Goal: Task Accomplishment & Management: Manage account settings

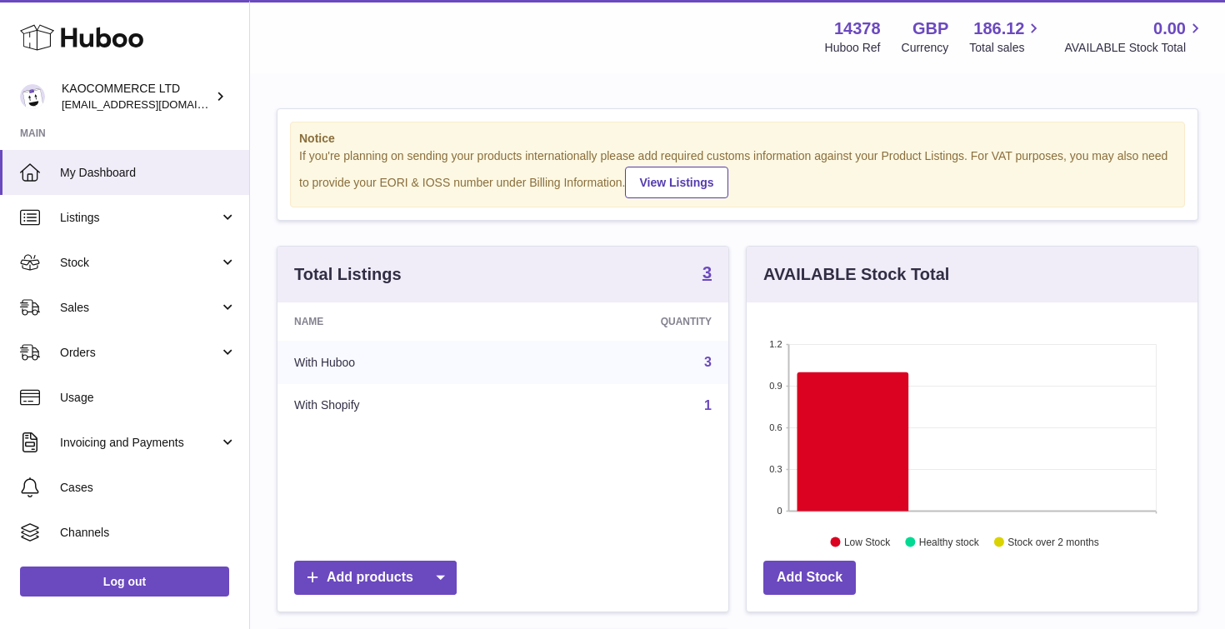
scroll to position [260, 451]
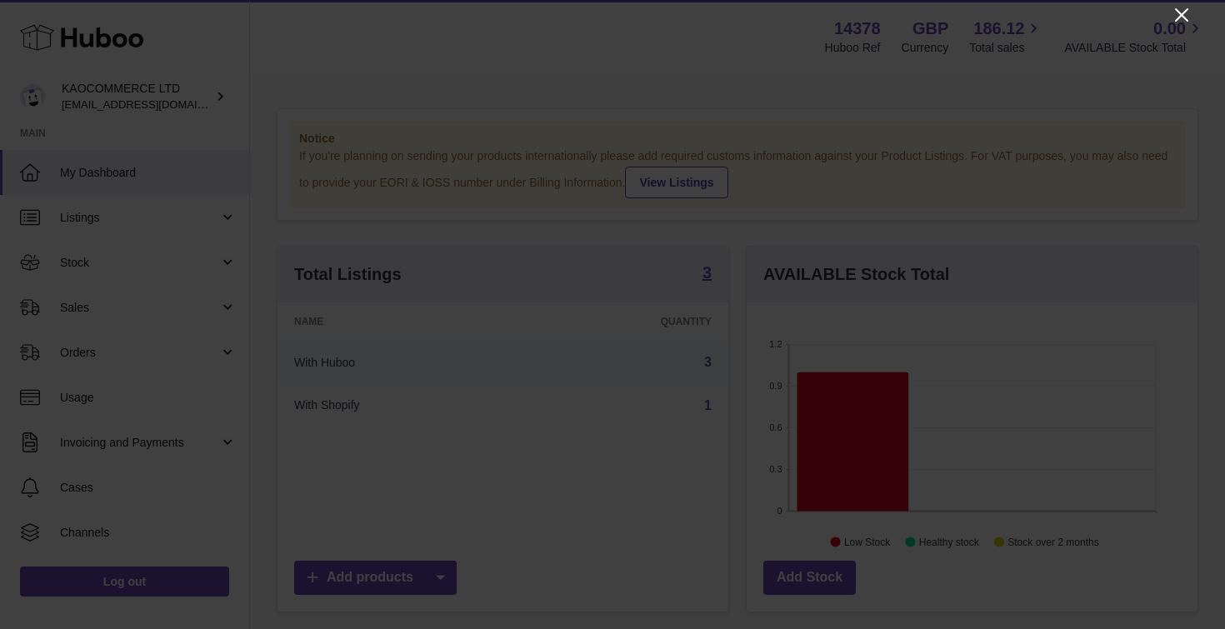
click at [1182, 13] on icon "Close" at bounding box center [1182, 15] width 20 height 20
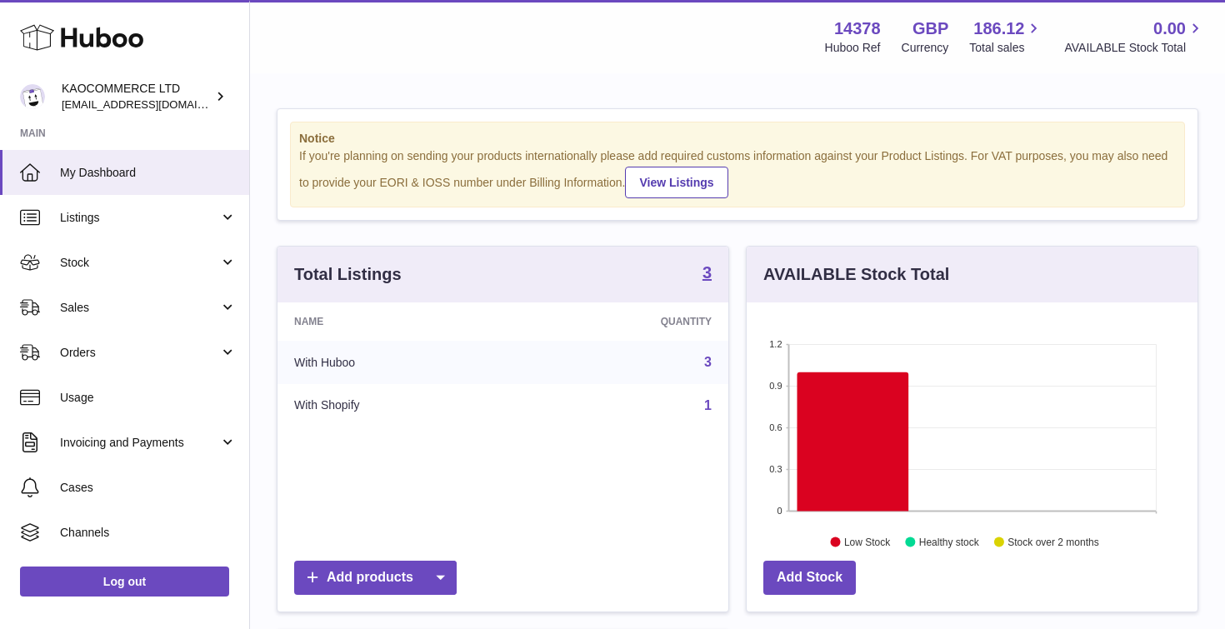
click at [613, 47] on div "Menu Huboo 14378 Huboo Ref GBP Currency 186.12 Total sales 0.00 AVAILABLE Stock…" at bounding box center [737, 36] width 935 height 38
click at [112, 345] on span "Orders" at bounding box center [139, 353] width 159 height 16
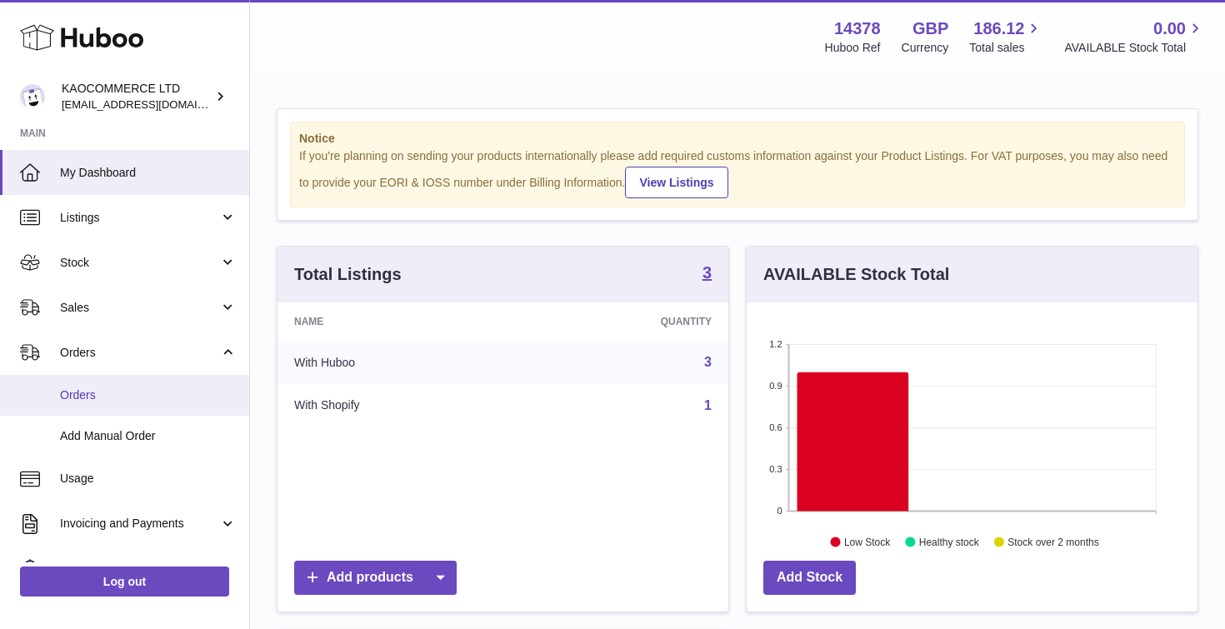
click at [83, 388] on span "Orders" at bounding box center [148, 395] width 177 height 16
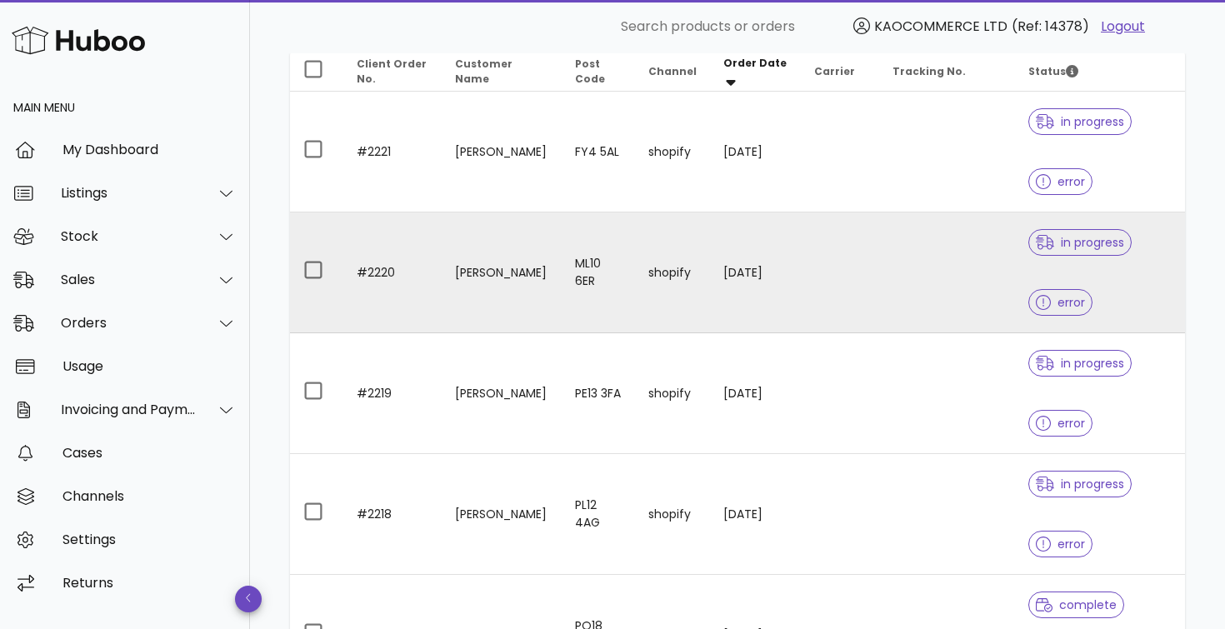
scroll to position [214, 0]
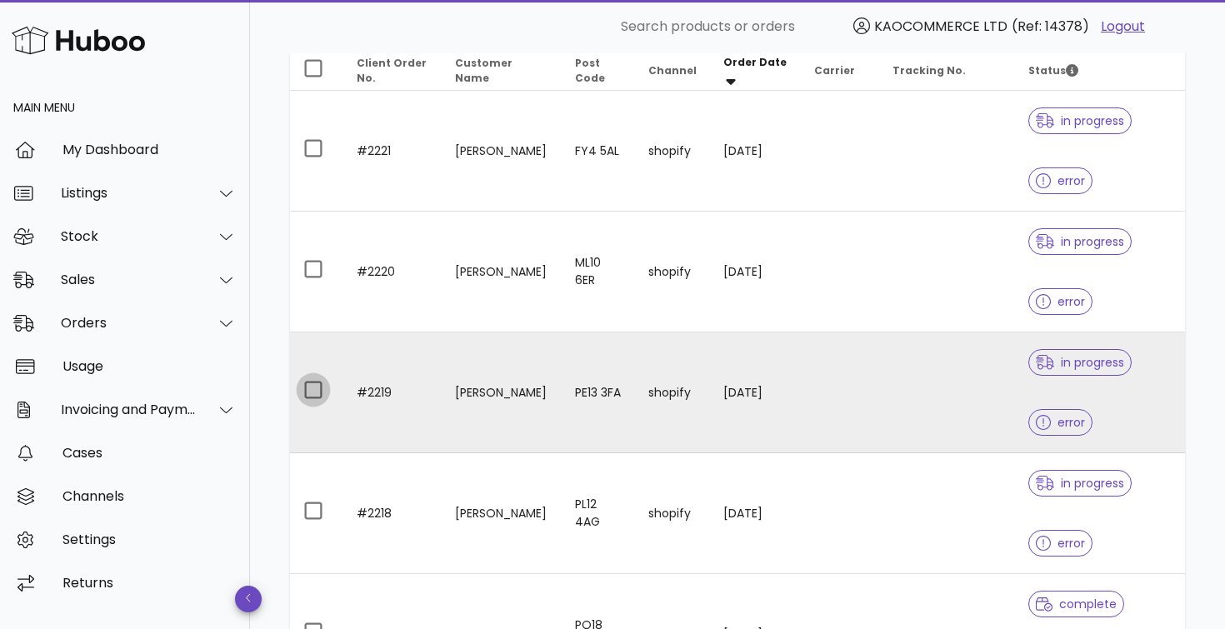
click at [314, 393] on div at bounding box center [313, 390] width 28 height 28
click at [457, 397] on td "Nadya Tsvetanova" at bounding box center [502, 392] width 120 height 121
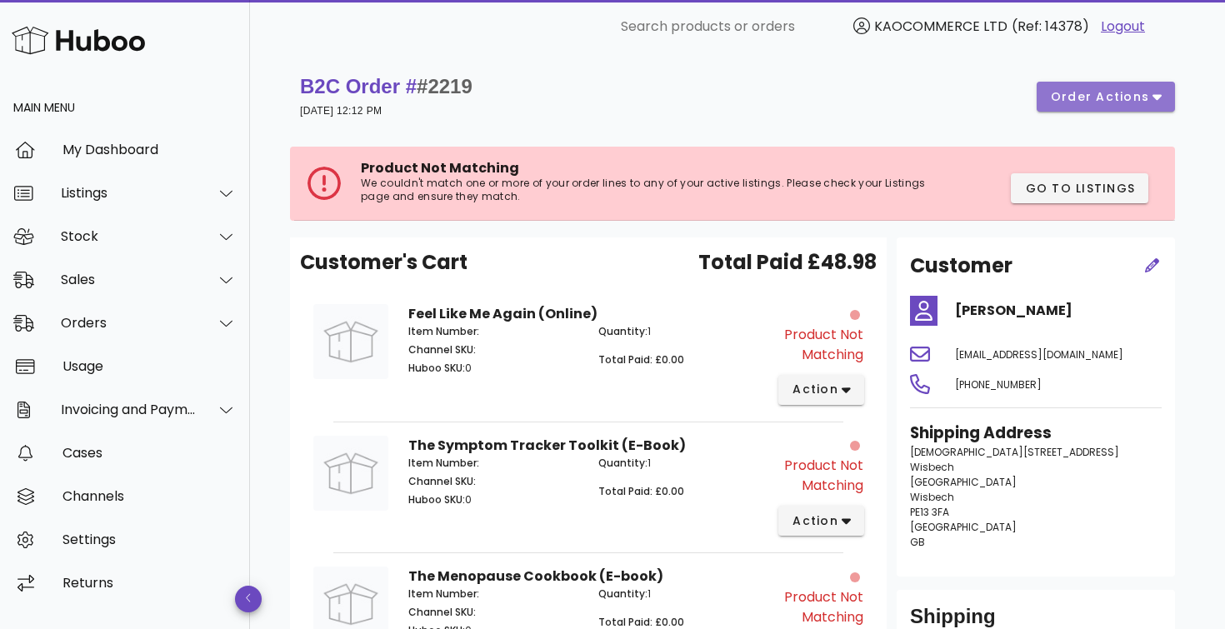
click at [1155, 101] on icon "button" at bounding box center [1156, 96] width 9 height 15
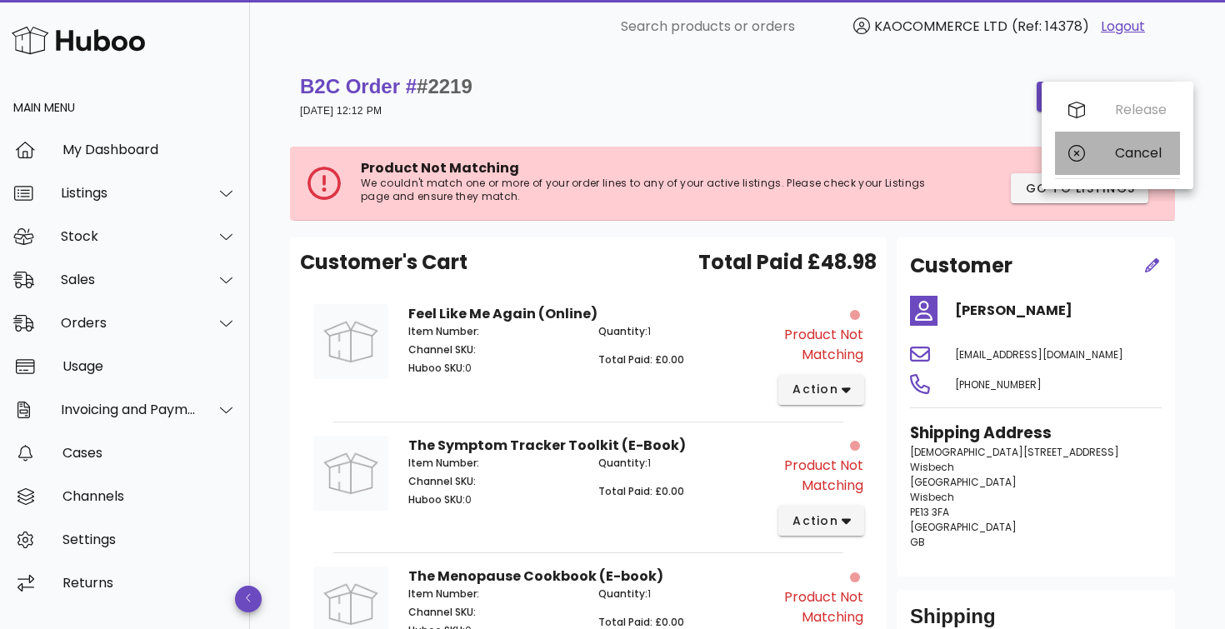
click at [1145, 158] on div "Cancel" at bounding box center [1141, 153] width 52 height 16
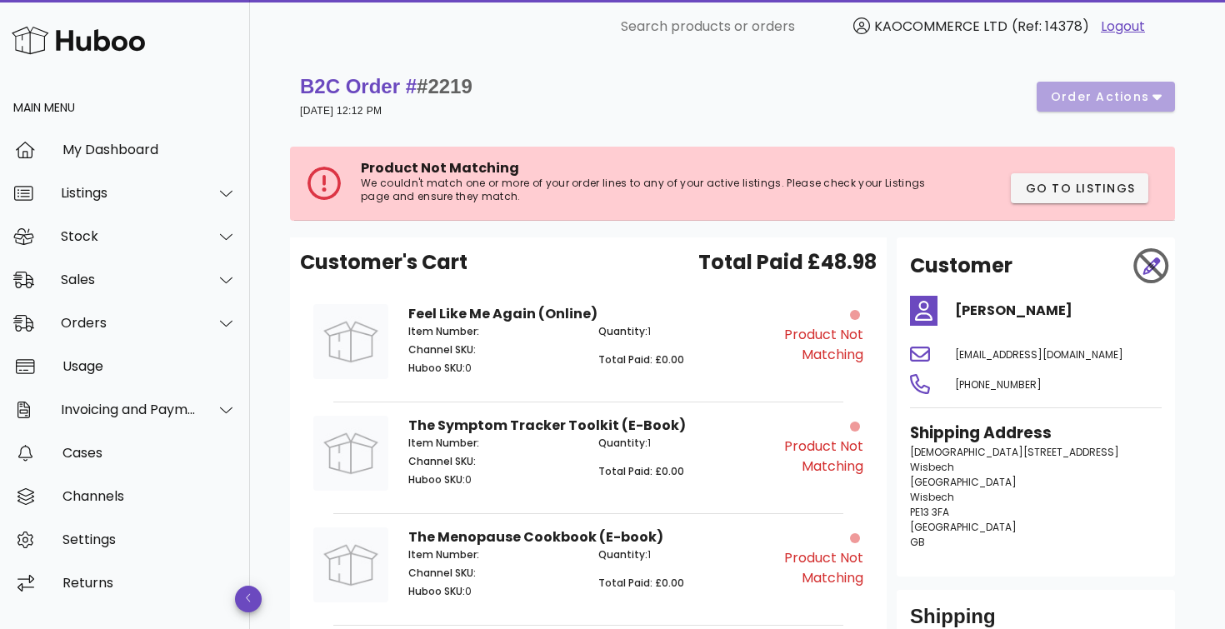
click at [817, 97] on div "B2C Order # #2219 25 August 2025 at 12:12 PM order actions" at bounding box center [737, 96] width 875 height 47
click at [108, 152] on div "My Dashboard" at bounding box center [149, 150] width 174 height 16
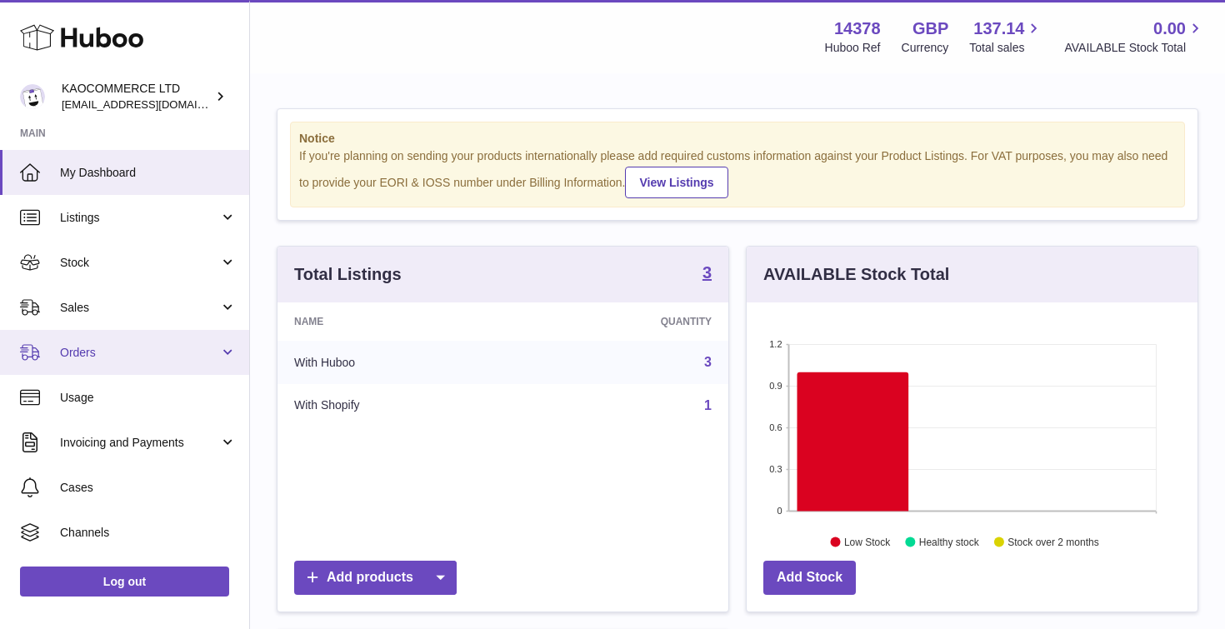
scroll to position [260, 451]
click at [143, 354] on span "Orders" at bounding box center [139, 353] width 159 height 16
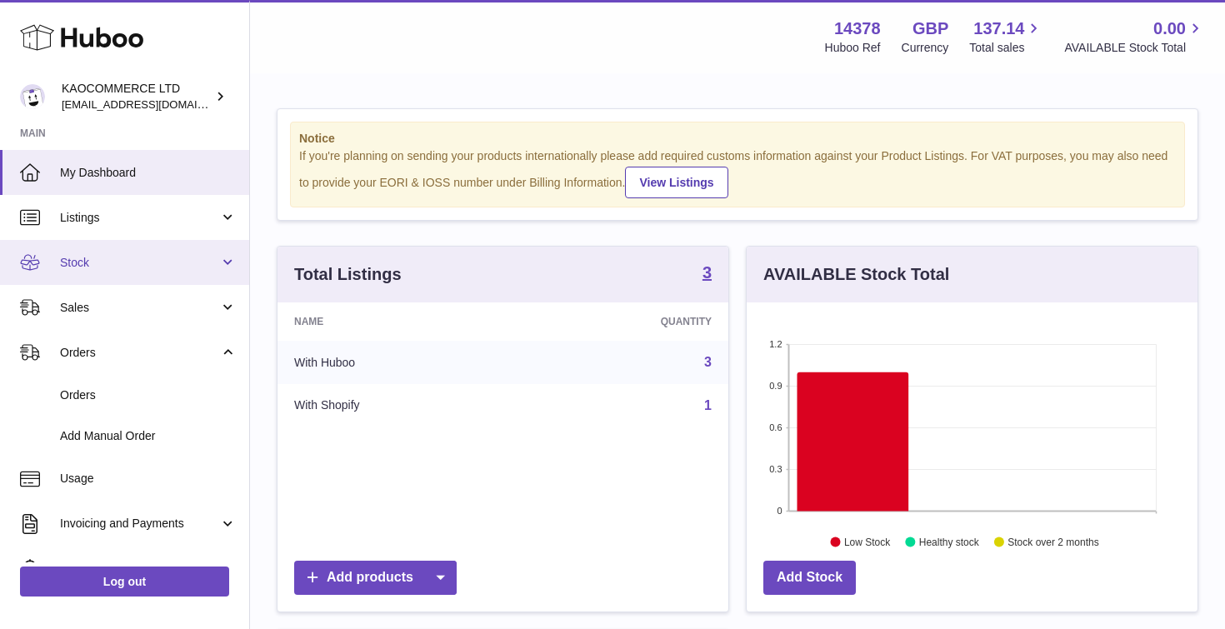
click at [93, 268] on span "Stock" at bounding box center [139, 263] width 159 height 16
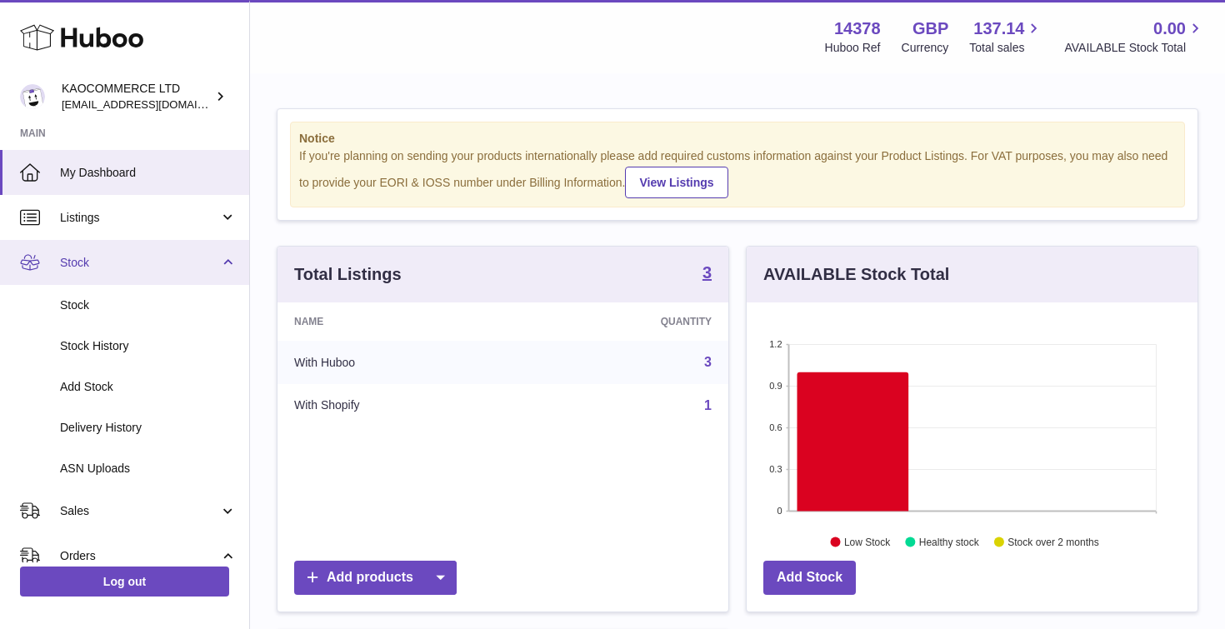
click at [84, 267] on span "Stock" at bounding box center [139, 263] width 159 height 16
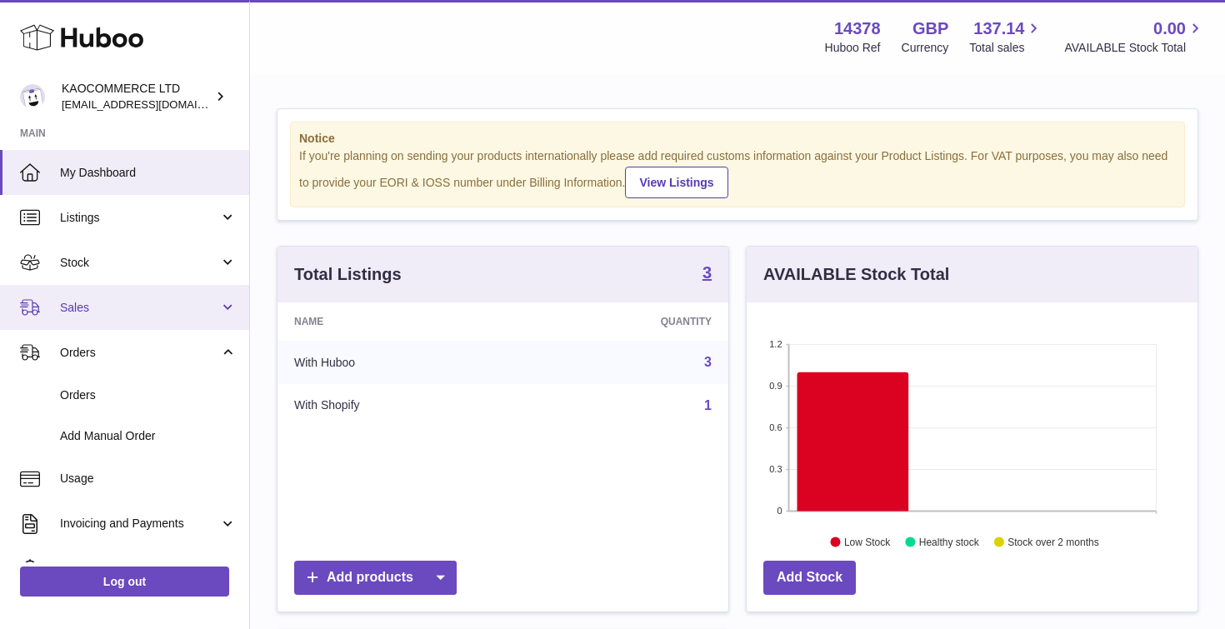
click at [82, 308] on span "Sales" at bounding box center [139, 308] width 159 height 16
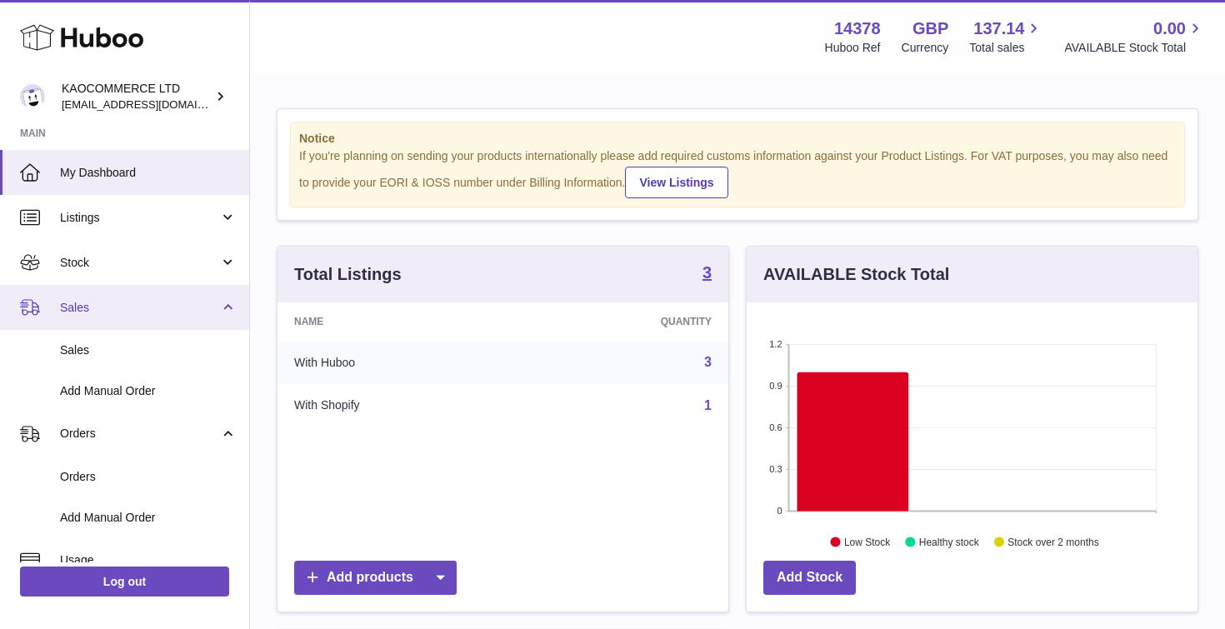
click at [82, 308] on span "Sales" at bounding box center [139, 308] width 159 height 16
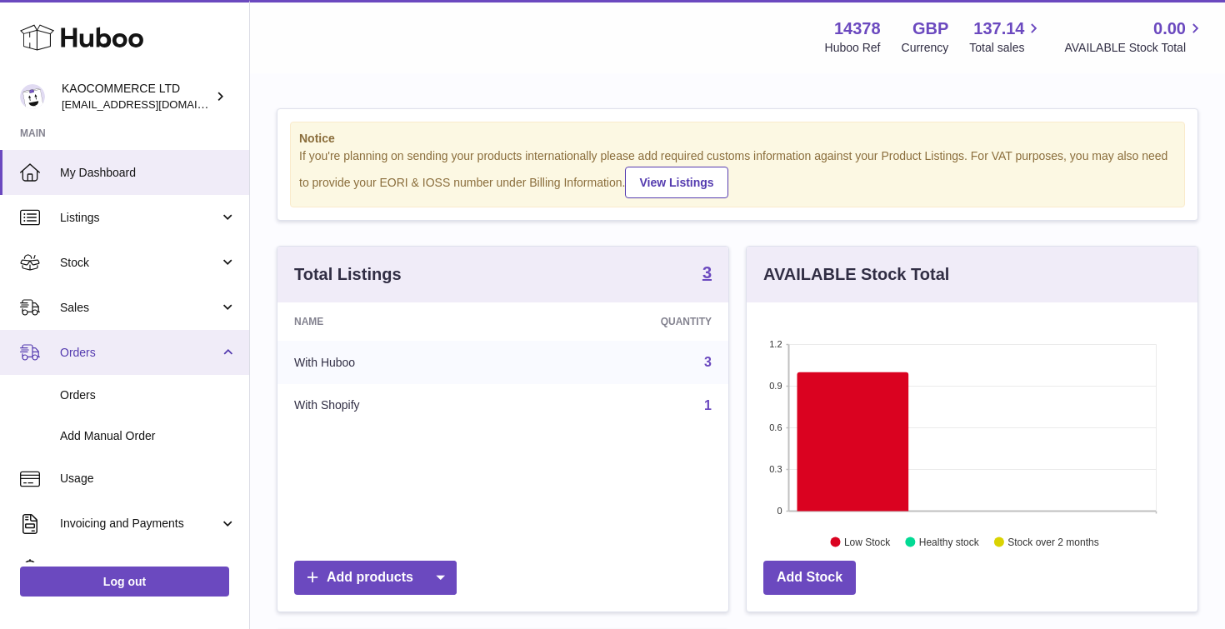
click at [82, 352] on span "Orders" at bounding box center [139, 353] width 159 height 16
click at [79, 360] on link "Orders" at bounding box center [124, 352] width 249 height 45
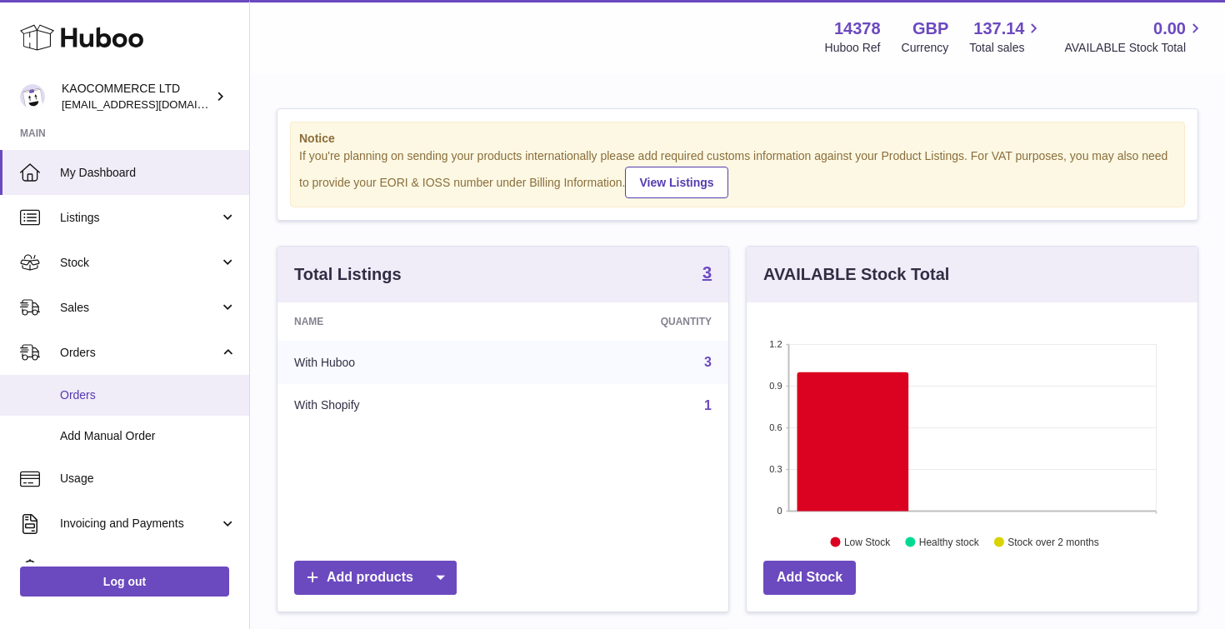
click at [79, 400] on span "Orders" at bounding box center [148, 395] width 177 height 16
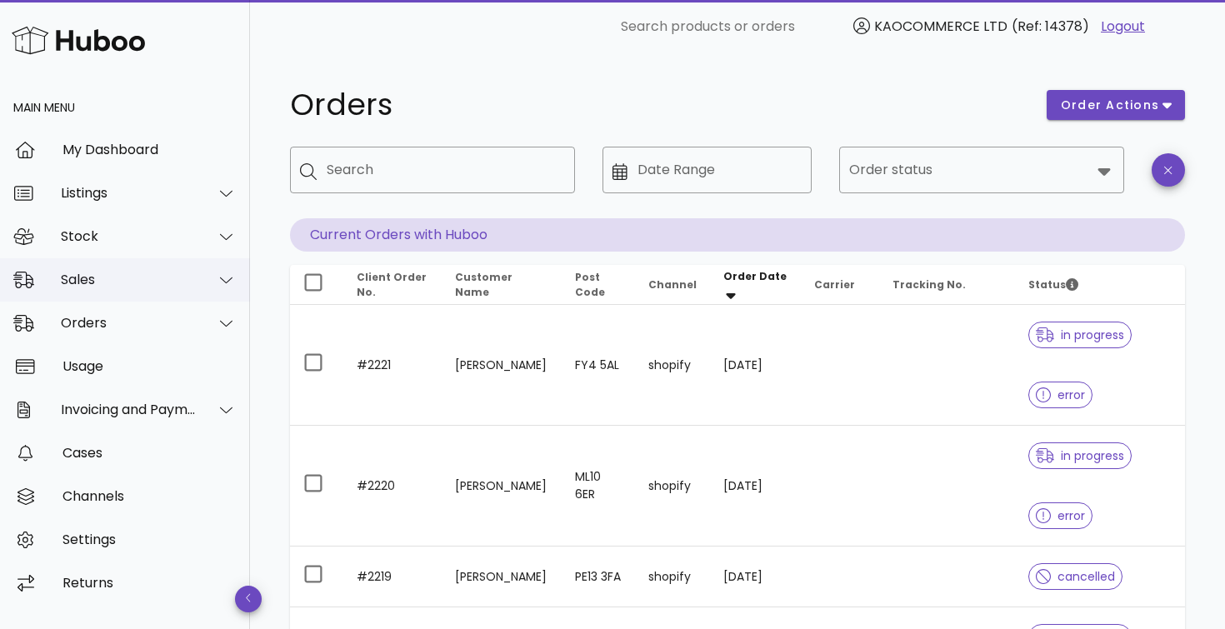
click at [111, 272] on div "Sales" at bounding box center [129, 280] width 136 height 16
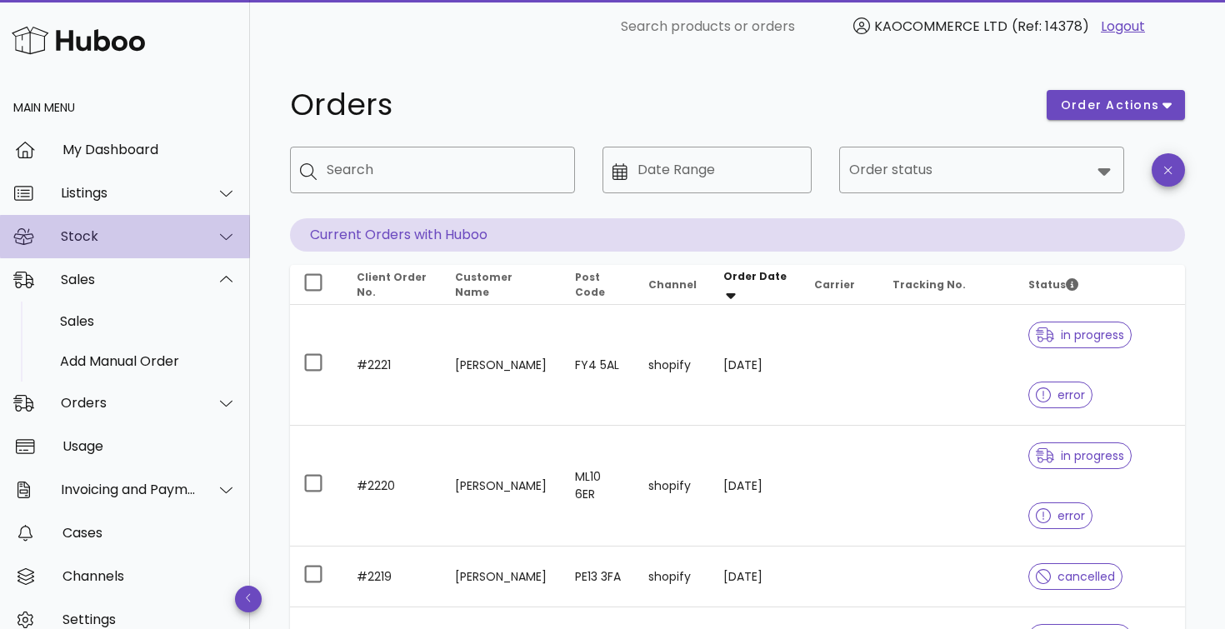
click at [111, 236] on div "Stock" at bounding box center [129, 236] width 136 height 16
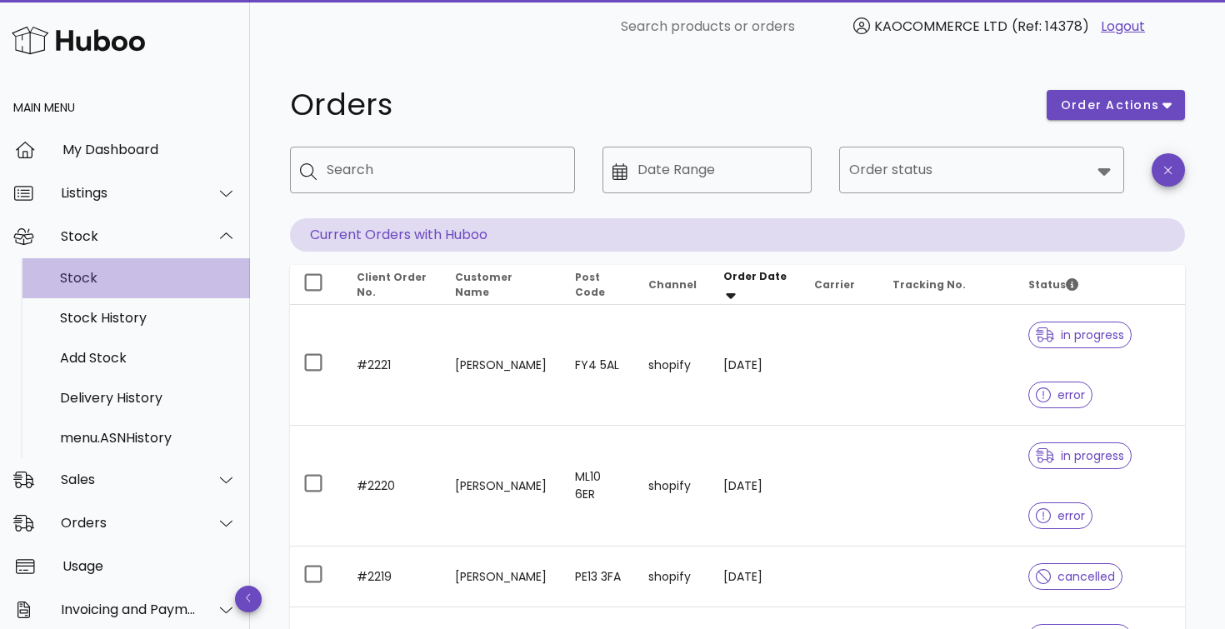
click at [95, 281] on div "Stock" at bounding box center [148, 278] width 177 height 16
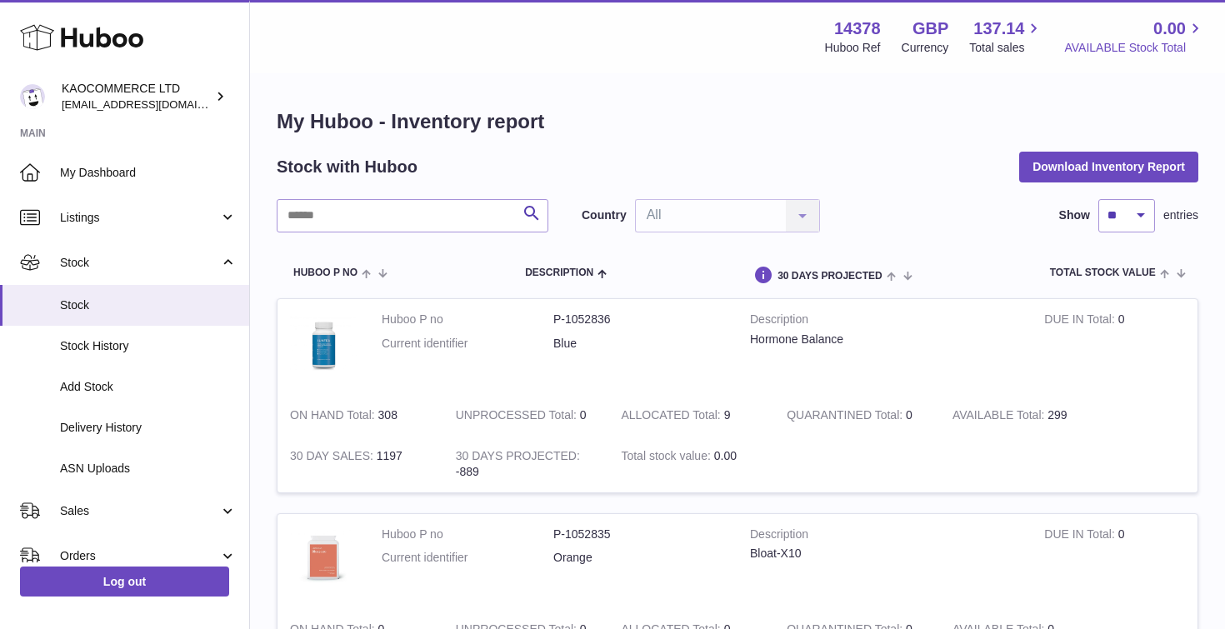
click at [1197, 25] on icon at bounding box center [1195, 28] width 19 height 19
click at [133, 155] on link "My Dashboard" at bounding box center [124, 172] width 249 height 45
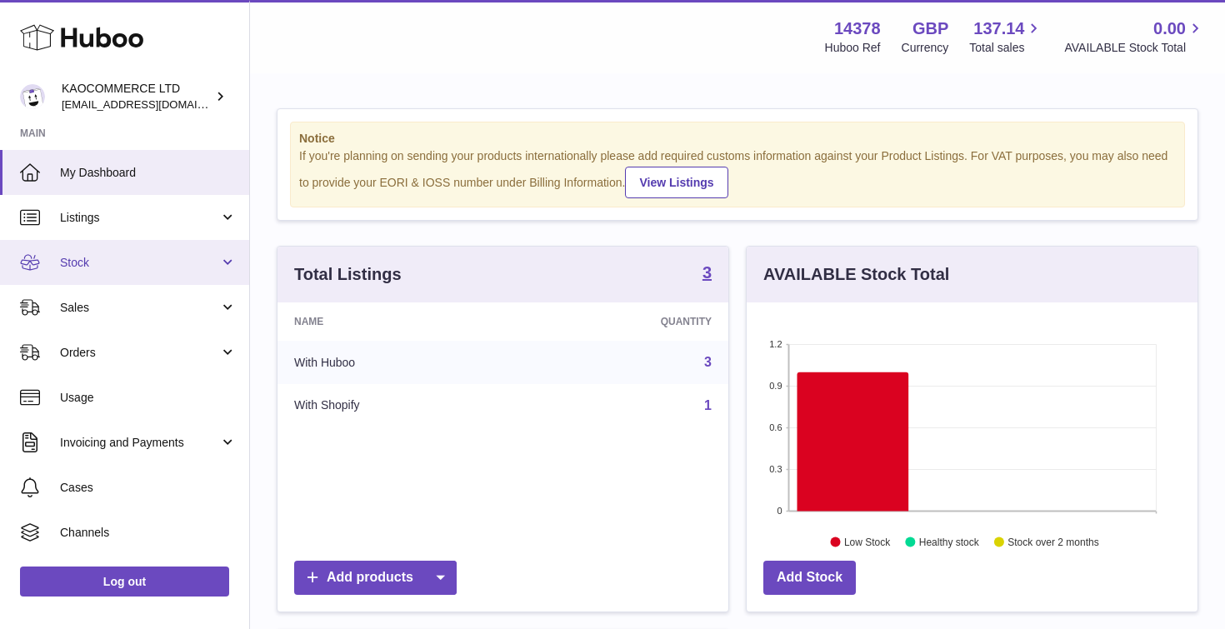
click at [86, 269] on span "Stock" at bounding box center [139, 263] width 159 height 16
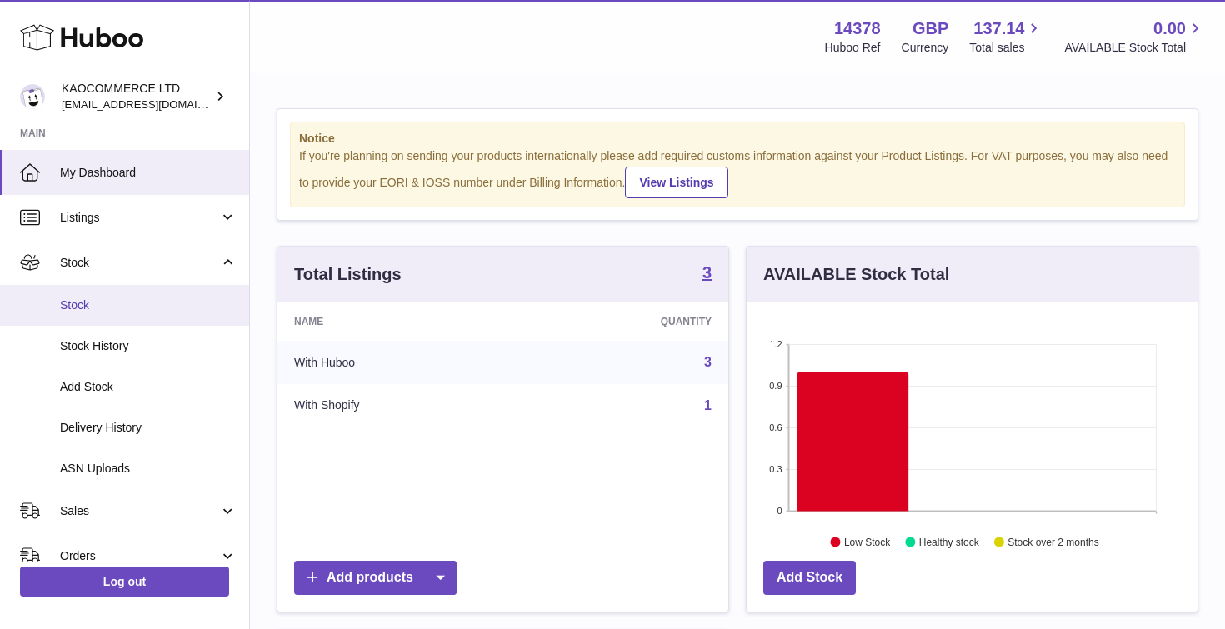
click at [84, 310] on span "Stock" at bounding box center [148, 305] width 177 height 16
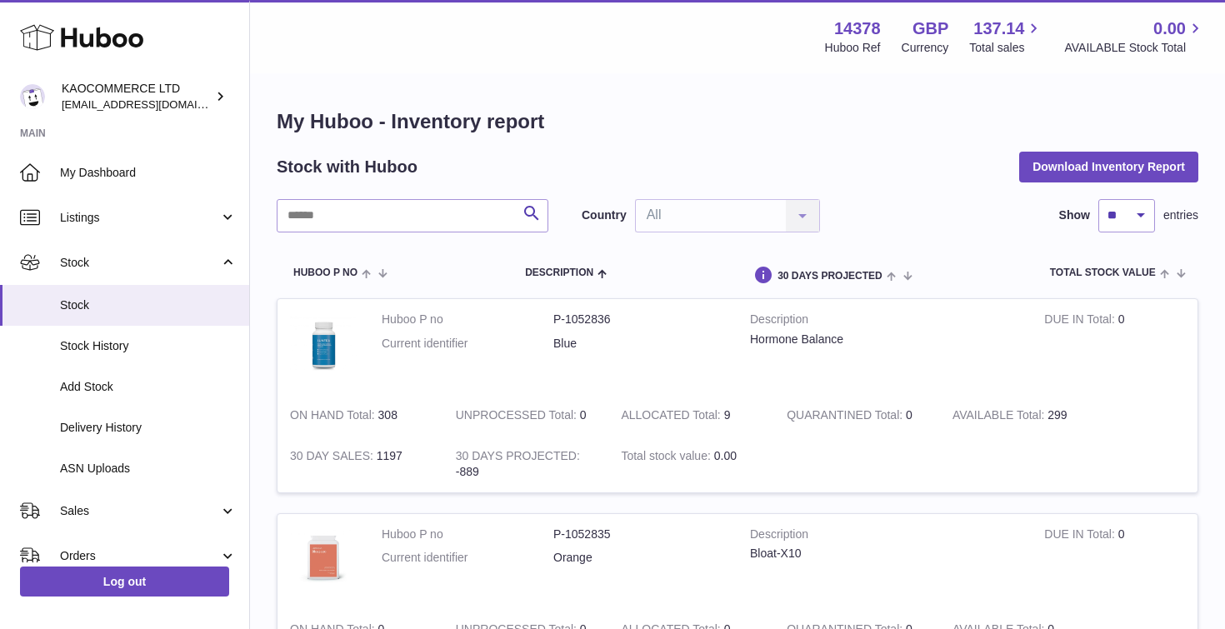
drag, startPoint x: 1099, startPoint y: 115, endPoint x: 1098, endPoint y: 129, distance: 14.2
click at [1098, 115] on h1 "My Huboo - Inventory report" at bounding box center [738, 121] width 922 height 27
click at [822, 111] on h1 "My Huboo - Inventory report" at bounding box center [738, 121] width 922 height 27
